Goal: Find specific page/section: Find specific page/section

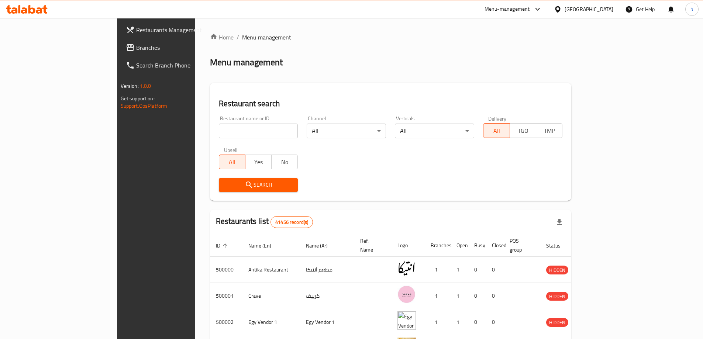
click at [565, 13] on div at bounding box center [559, 9] width 11 height 8
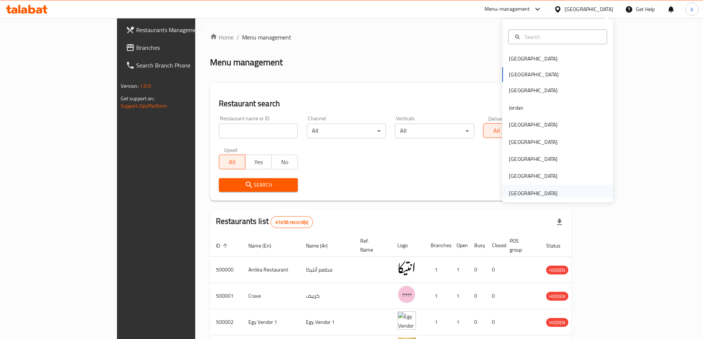
click at [559, 191] on div "[GEOGRAPHIC_DATA]" at bounding box center [558, 193] width 111 height 17
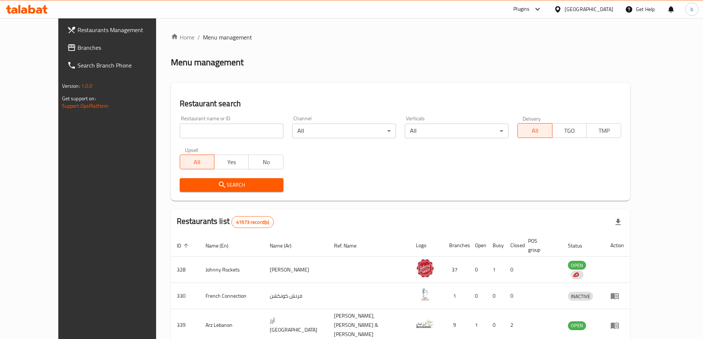
click at [78, 47] on span "Branches" at bounding box center [124, 47] width 92 height 9
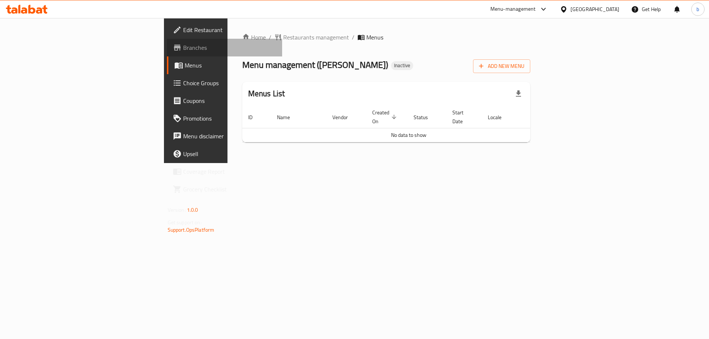
click at [183, 49] on span "Branches" at bounding box center [229, 47] width 93 height 9
